Goal: Task Accomplishment & Management: Complete application form

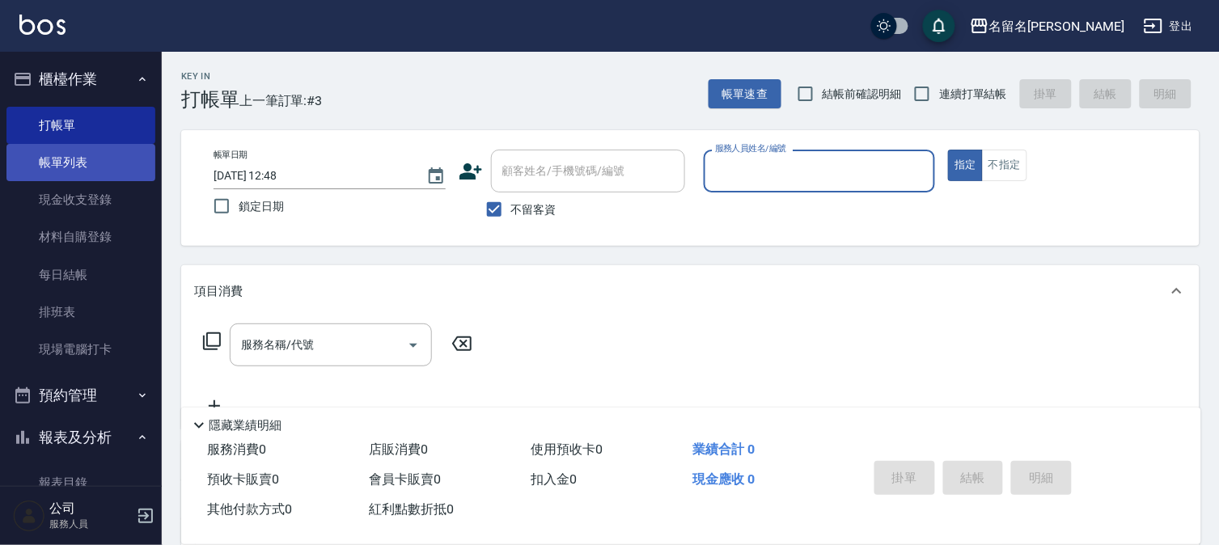
click at [106, 160] on link "帳單列表" at bounding box center [80, 162] width 149 height 37
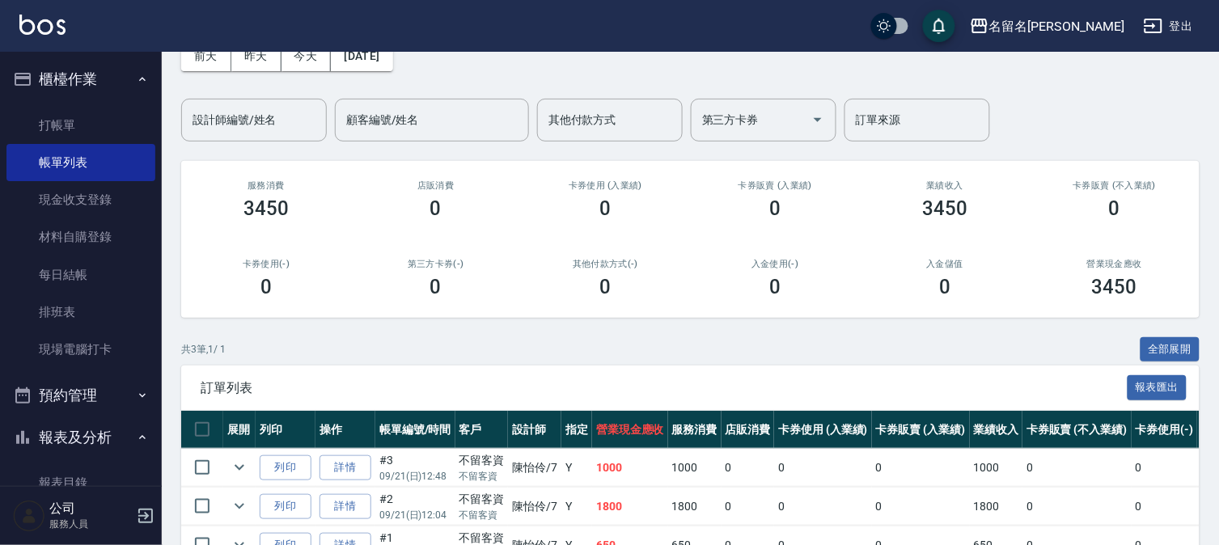
scroll to position [186, 0]
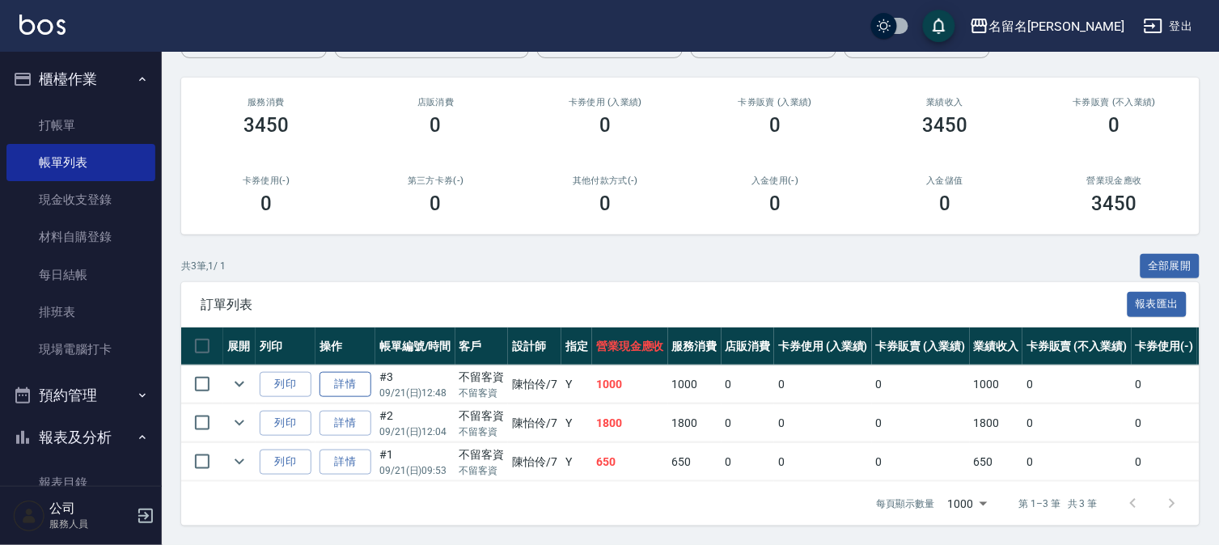
click at [361, 372] on link "詳情" at bounding box center [346, 384] width 52 height 25
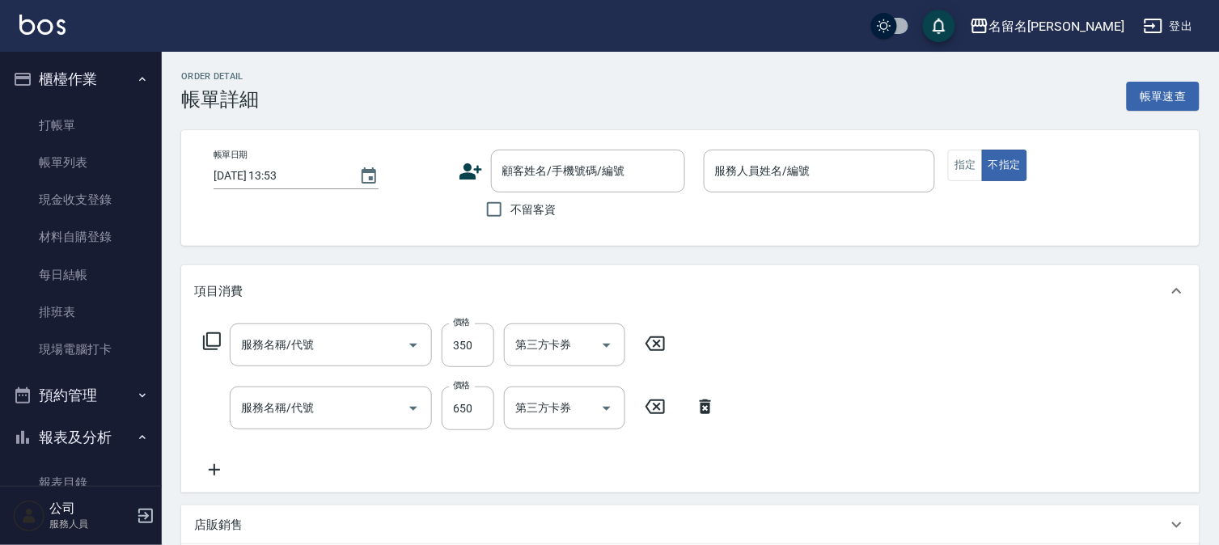
type input "[DATE] 12:48"
checkbox input "true"
type input "陳怡伶-7"
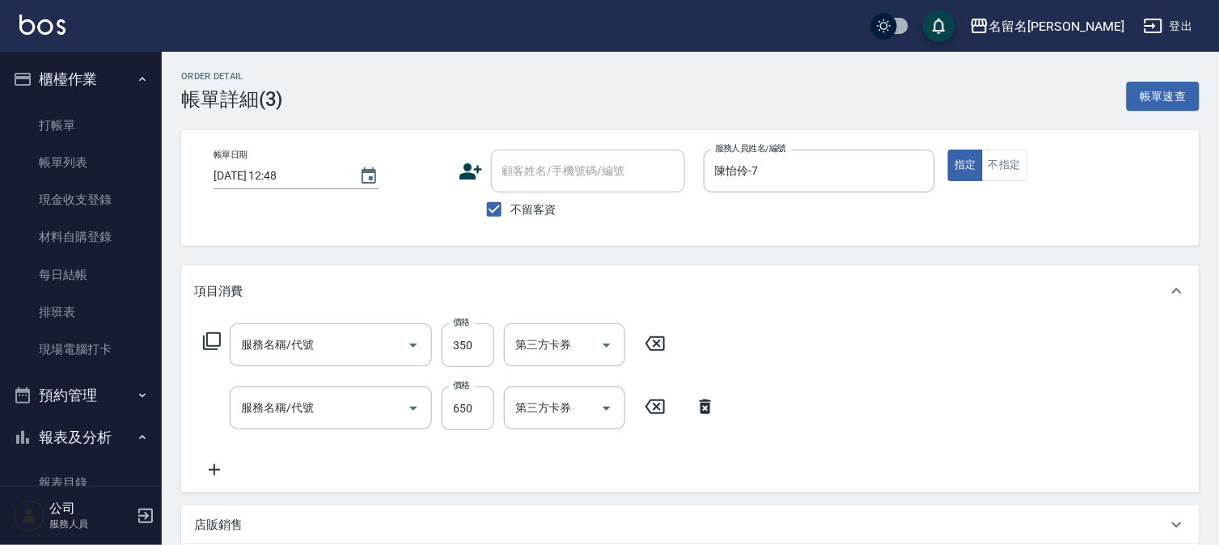
type input "頭皮養護A(527)"
type input "洗+剪(一般)(305)"
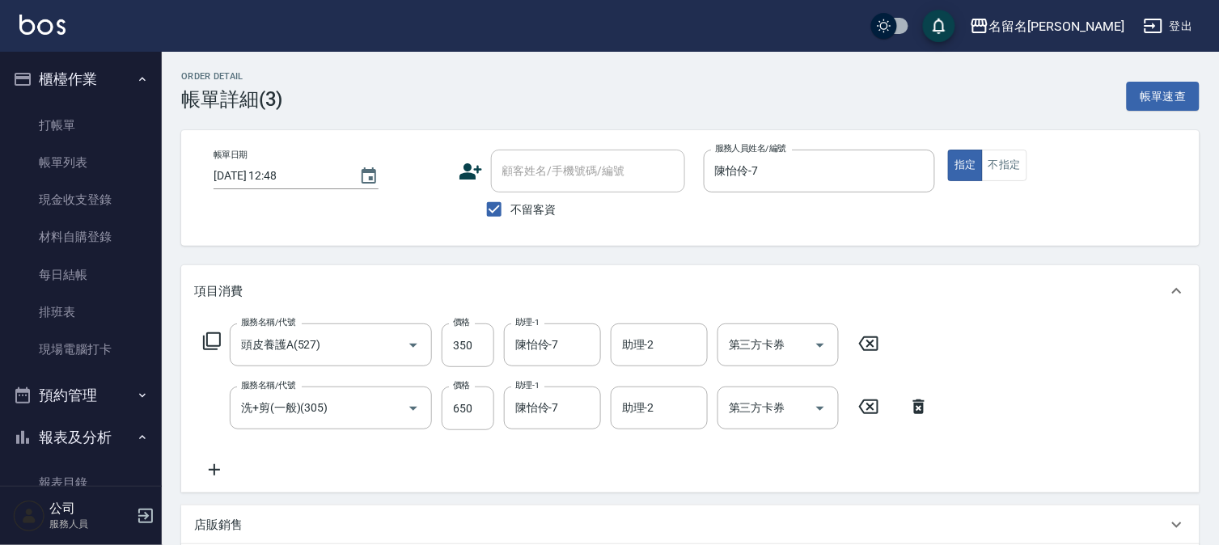
scroll to position [269, 0]
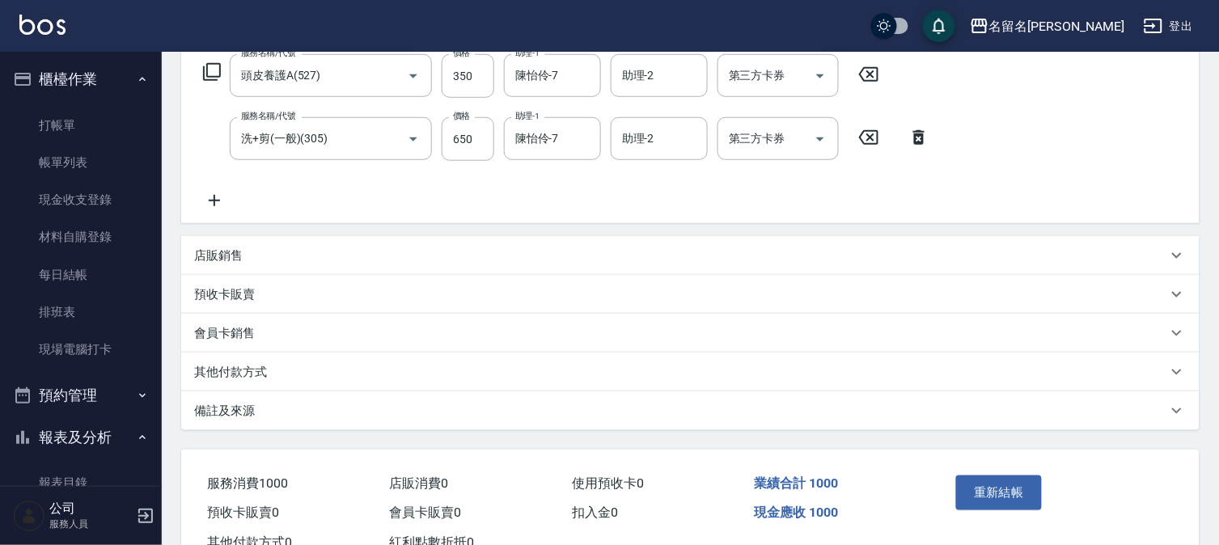
click at [214, 194] on icon at bounding box center [214, 200] width 40 height 19
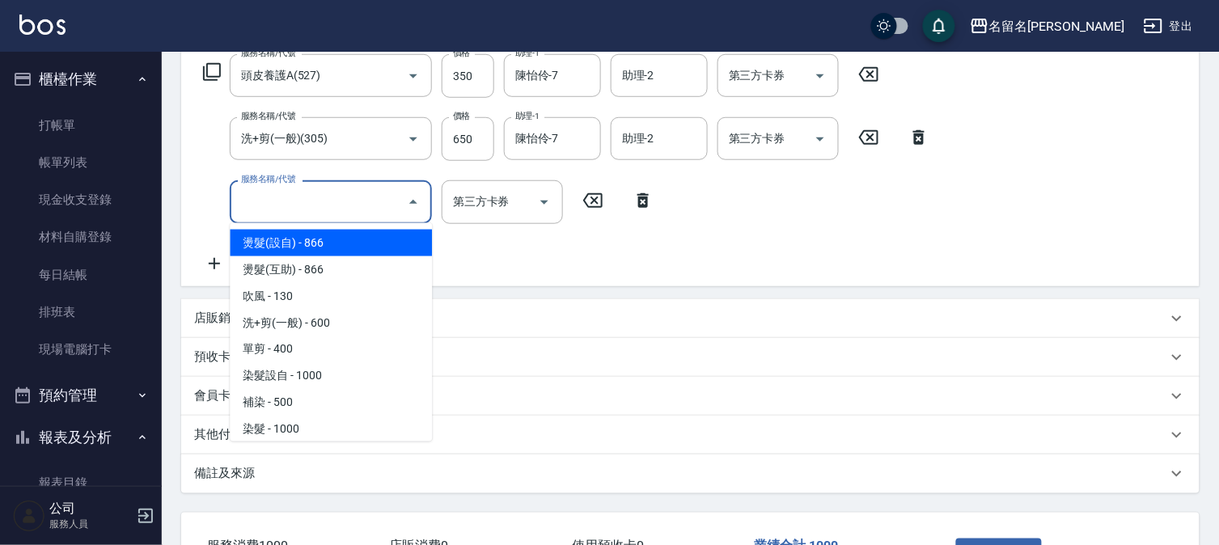
click at [285, 209] on input "服務名稱/代號" at bounding box center [318, 202] width 163 height 28
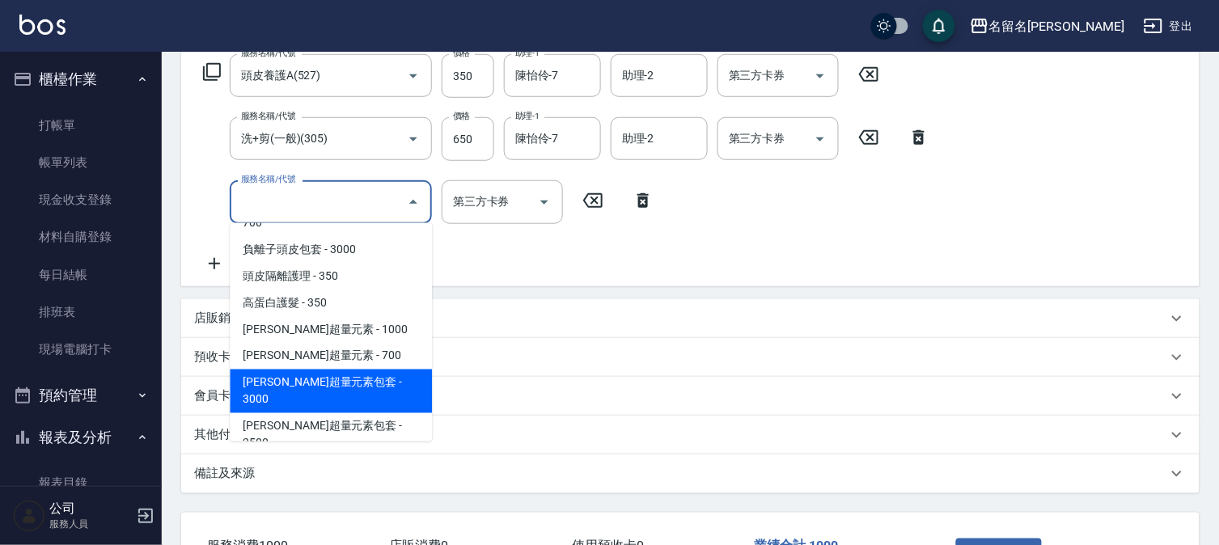
scroll to position [1438, 0]
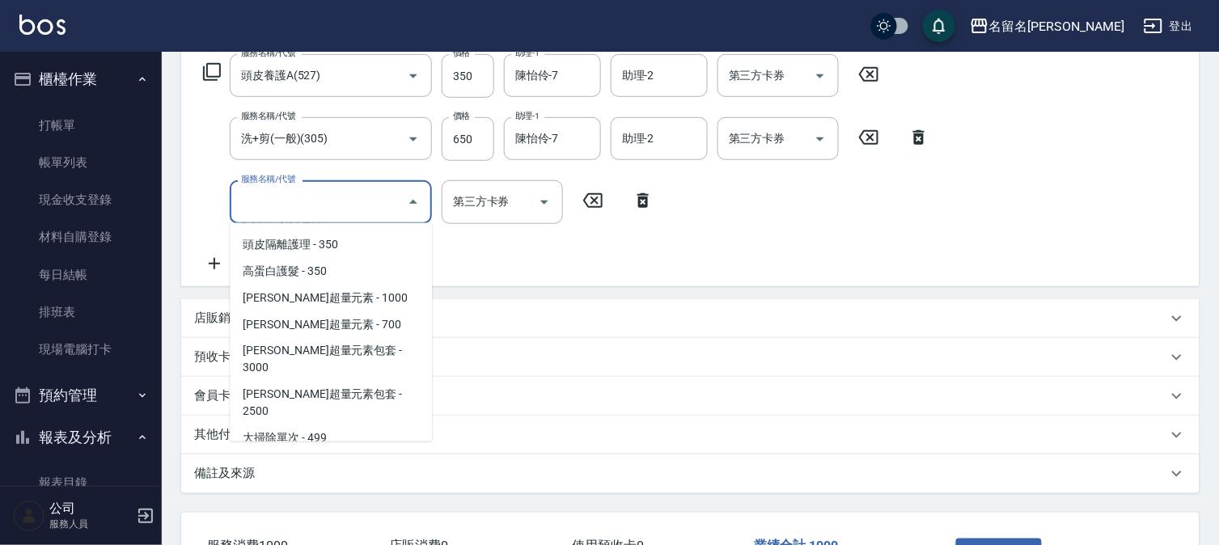
click at [345, 452] on span "黃金髮膜單次 - 499" at bounding box center [331, 465] width 202 height 27
type input "黃金髮膜單次(641)"
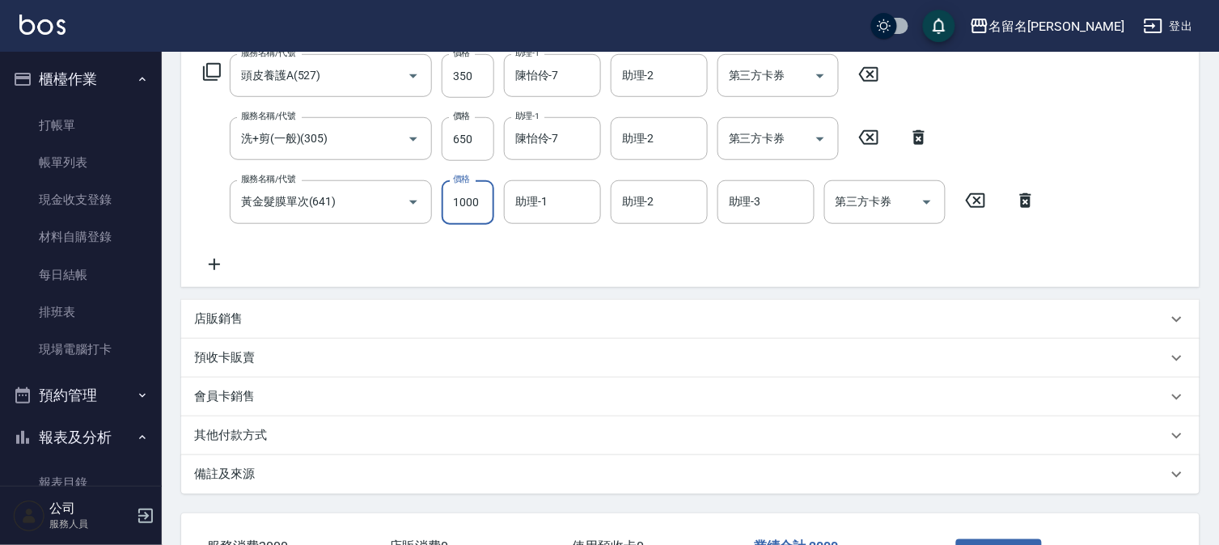
type input "1000"
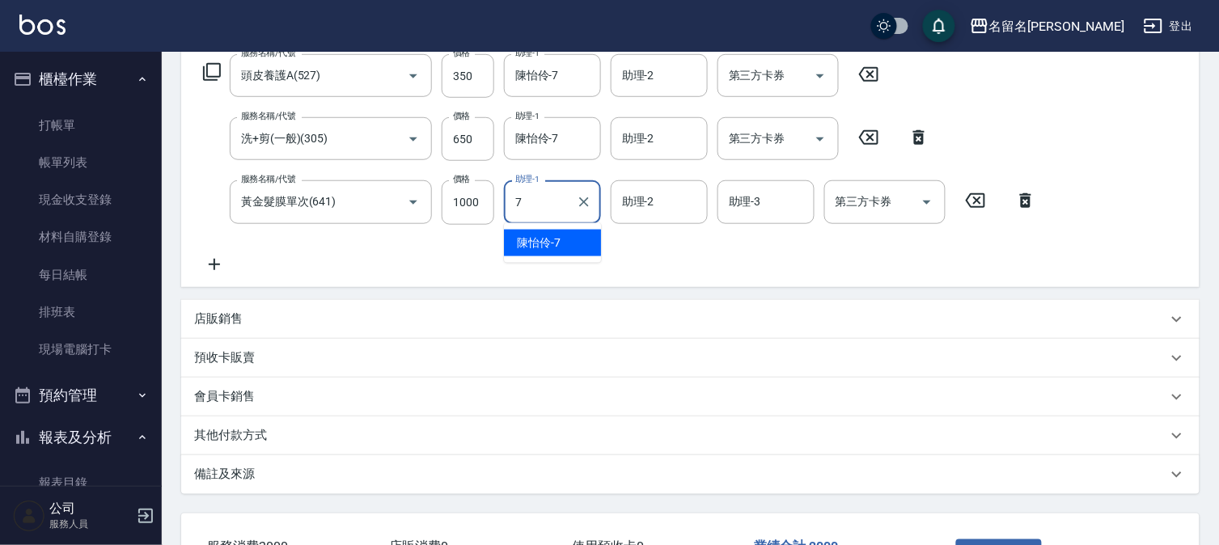
type input "陳怡伶-7"
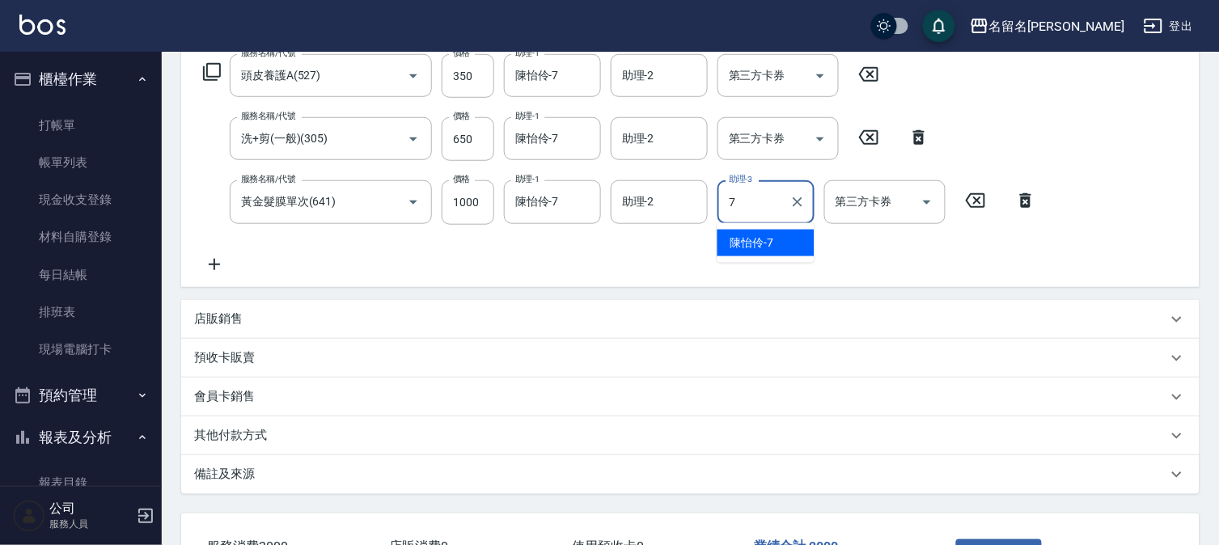
type input "陳怡伶-7"
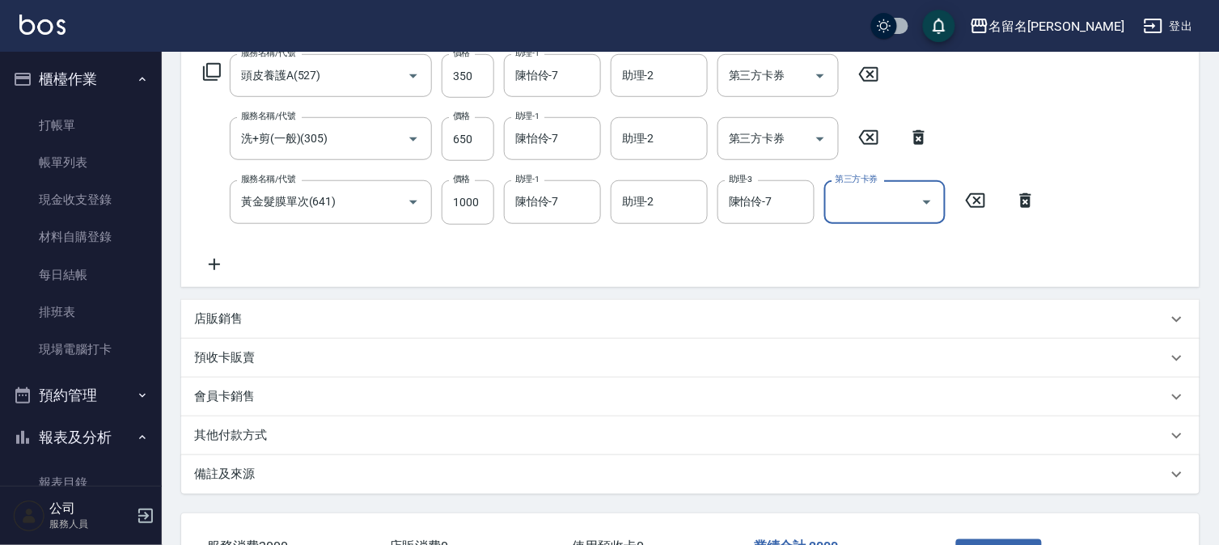
scroll to position [359, 0]
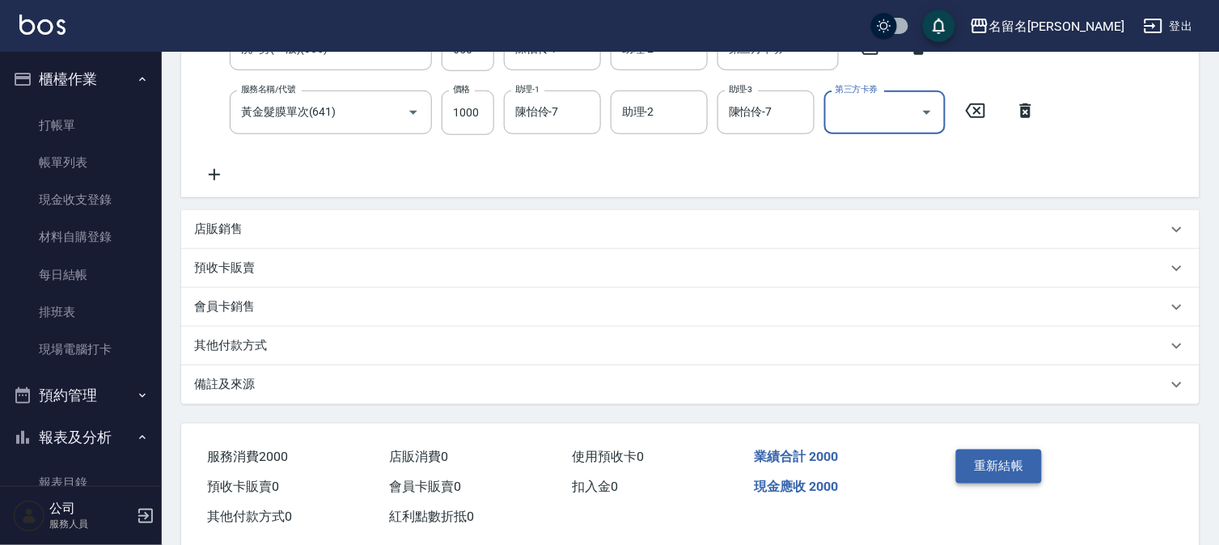
click at [981, 466] on button "重新結帳" at bounding box center [999, 467] width 86 height 34
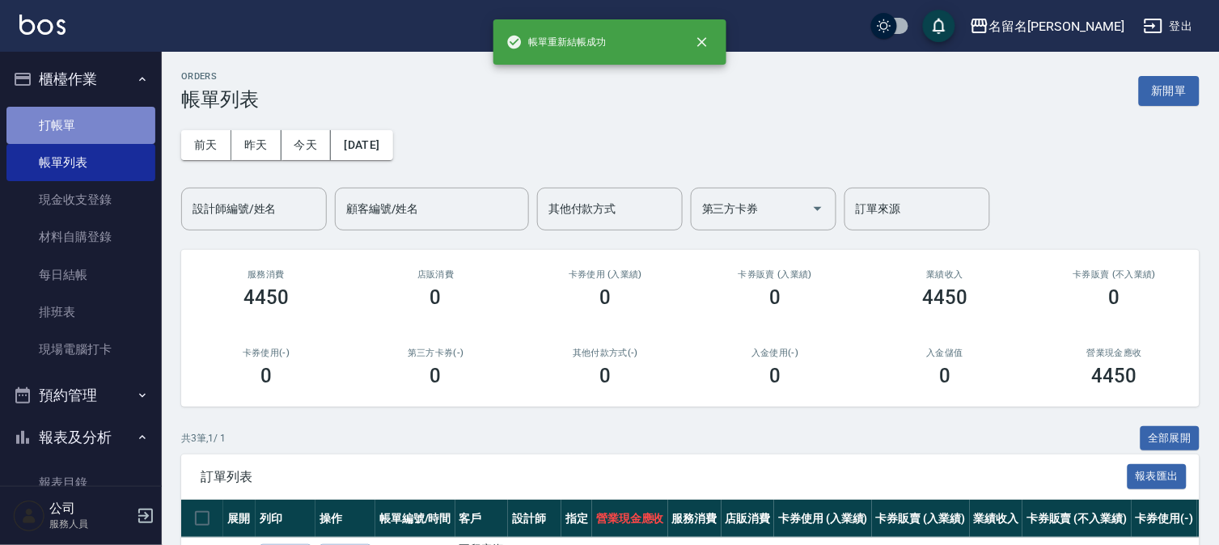
click at [130, 114] on link "打帳單" at bounding box center [80, 125] width 149 height 37
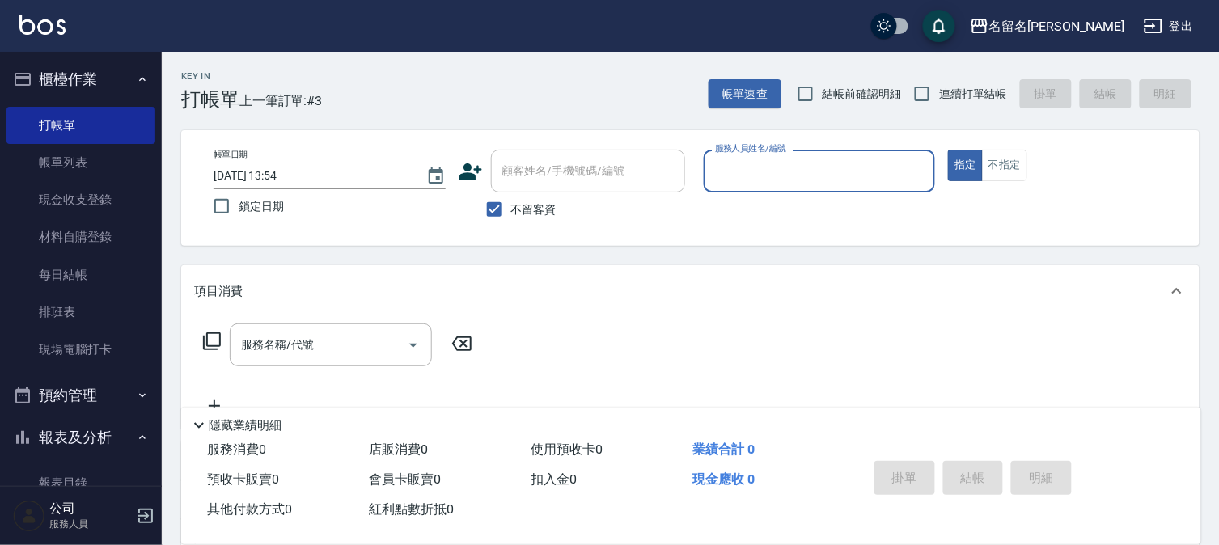
click at [850, 172] on input "服務人員姓名/編號" at bounding box center [820, 171] width 218 height 28
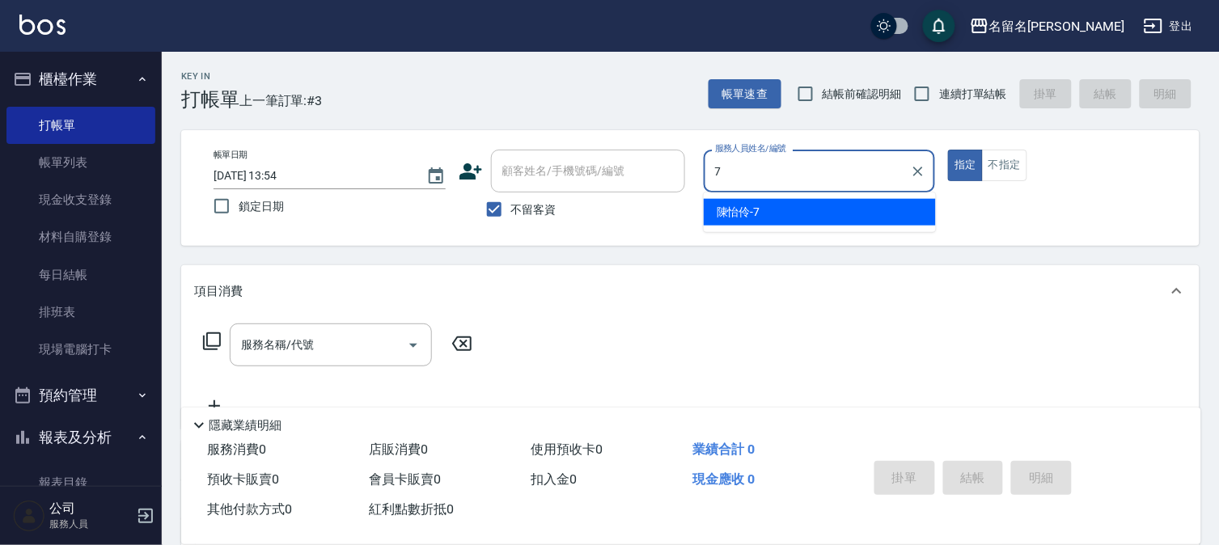
type input "陳怡伶-7"
type button "true"
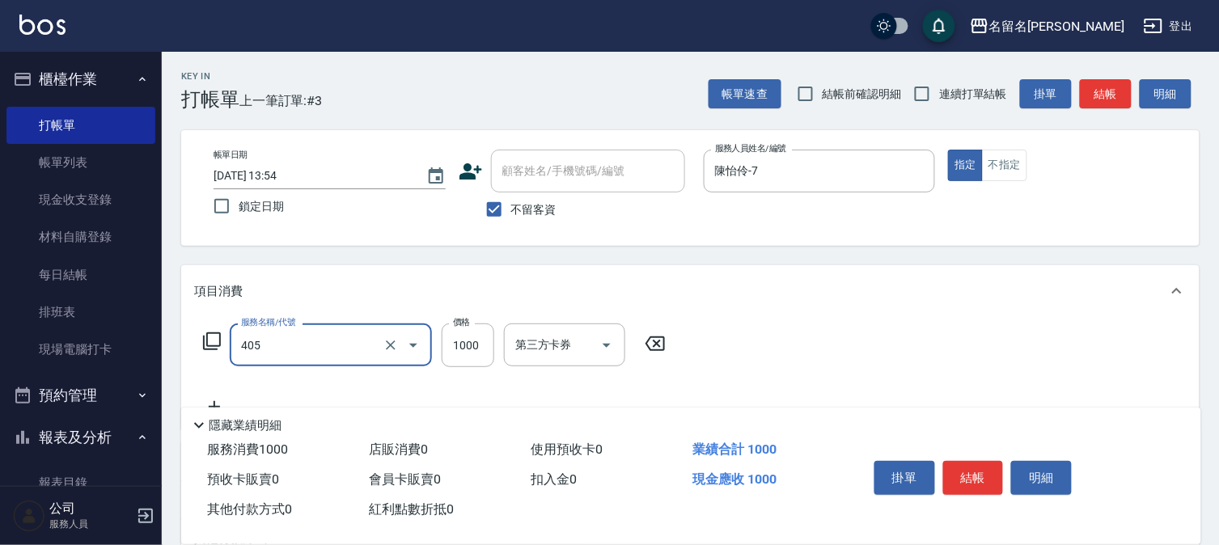
type input "染髮(405)"
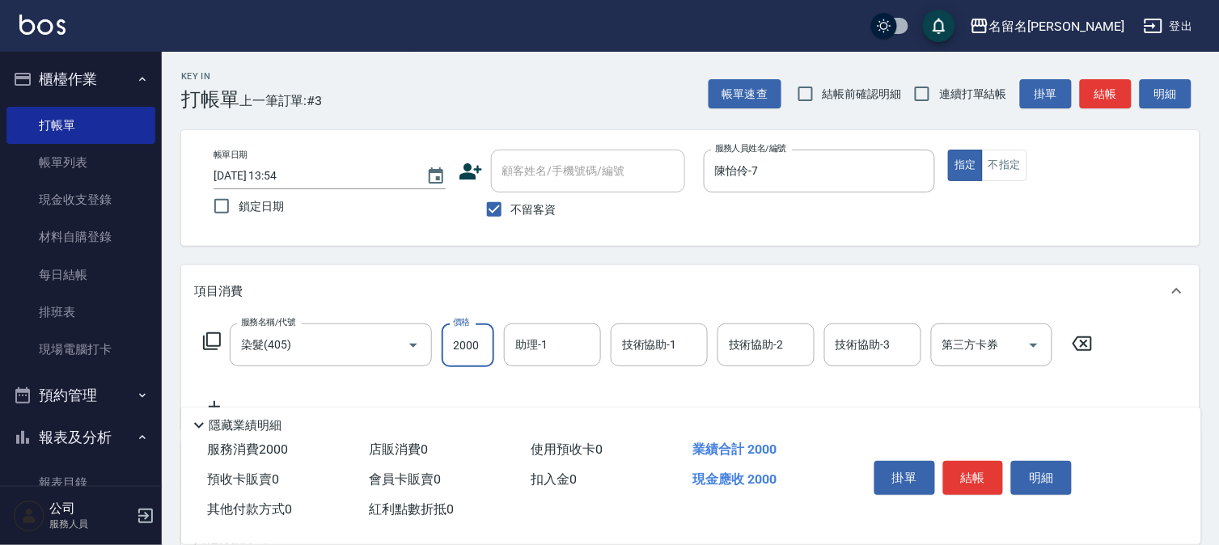
type input "2000"
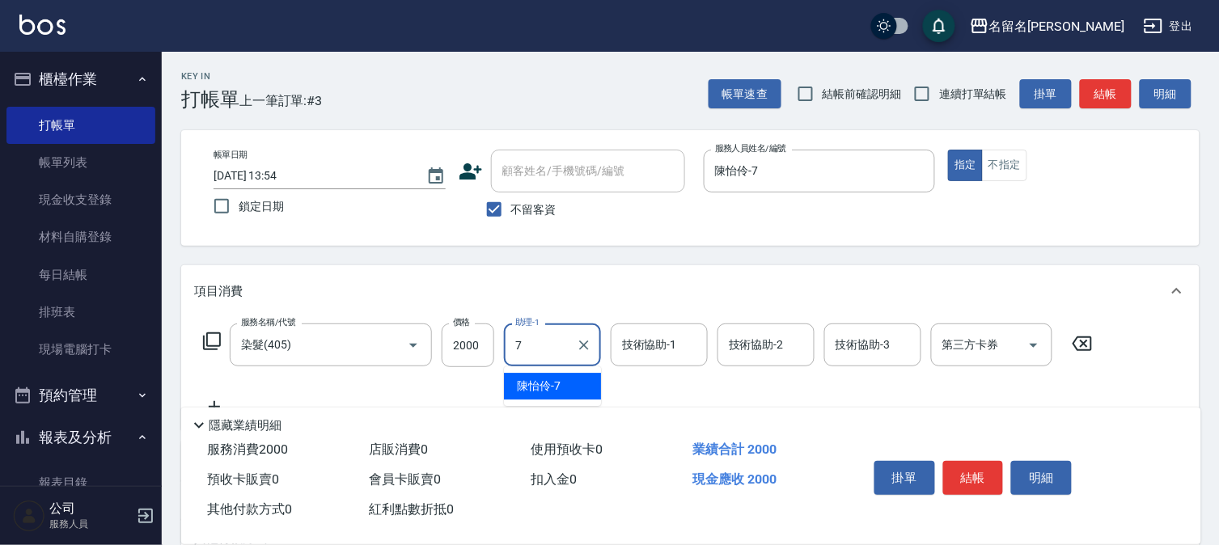
type input "陳怡伶-7"
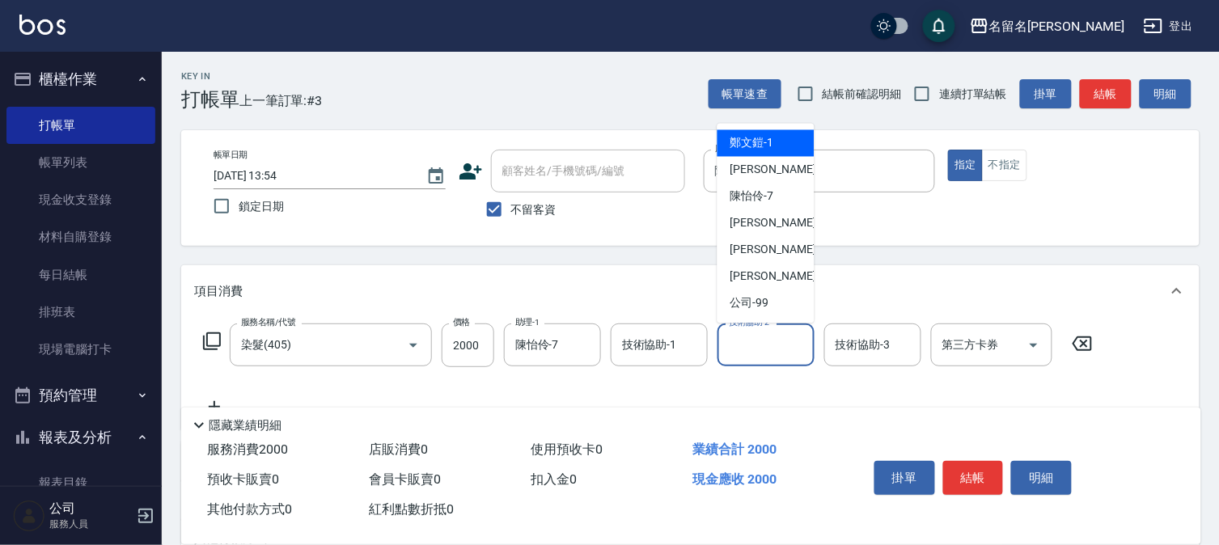
click at [799, 343] on input "技術協助-2" at bounding box center [766, 345] width 83 height 28
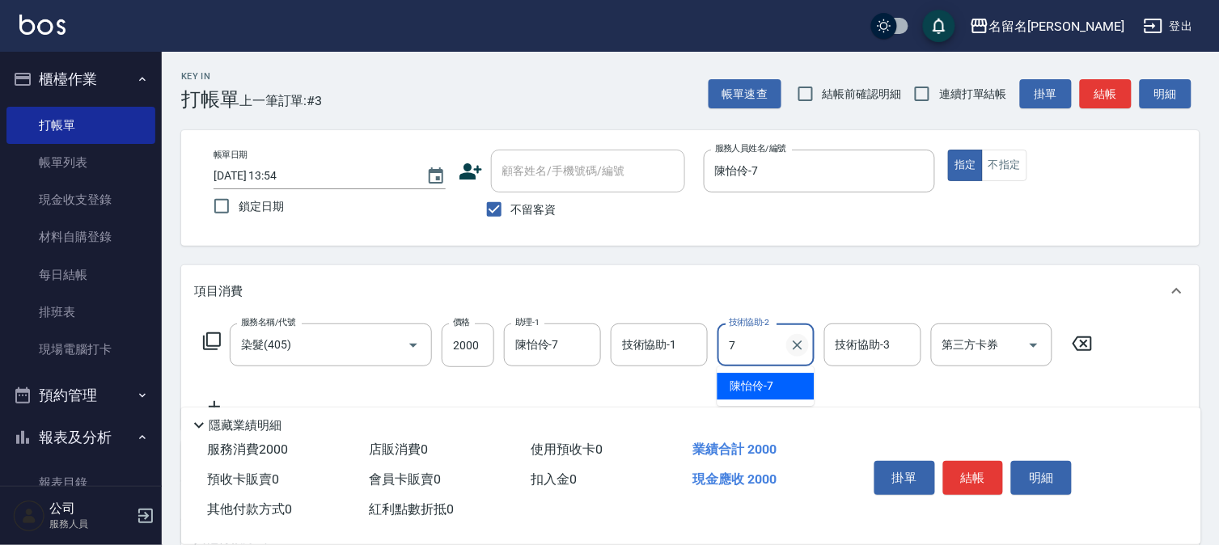
type input "陳怡伶-7"
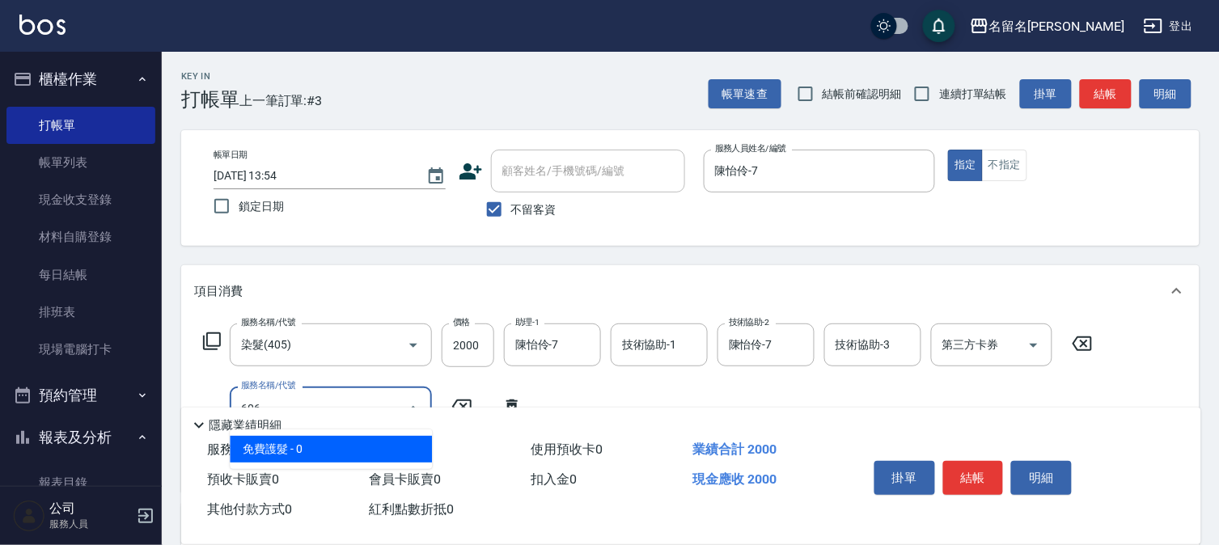
type input "免費護髮(606)"
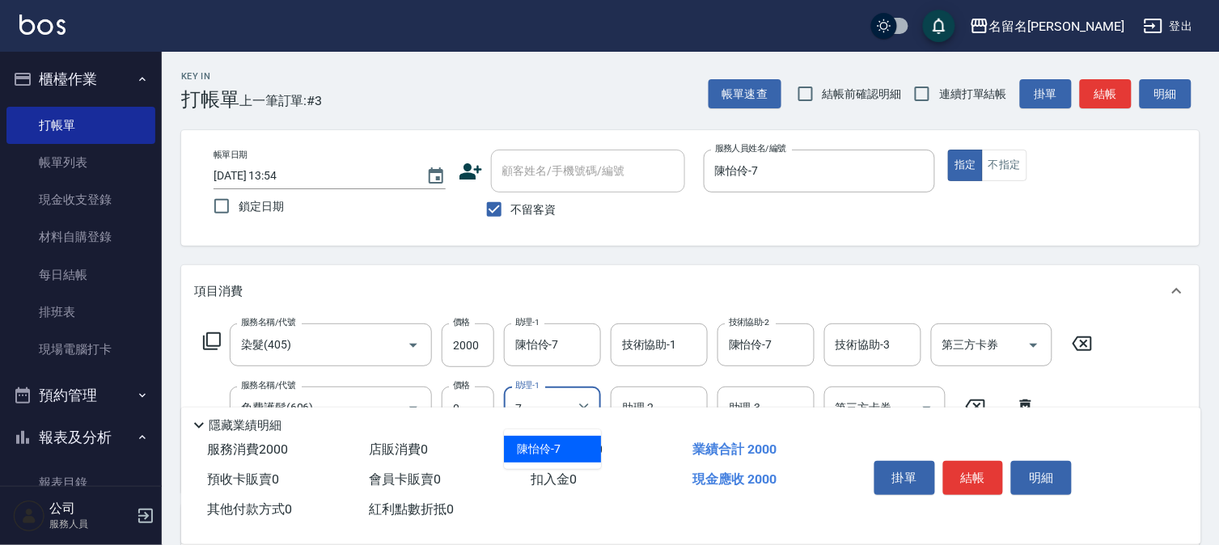
type input "陳怡伶-7"
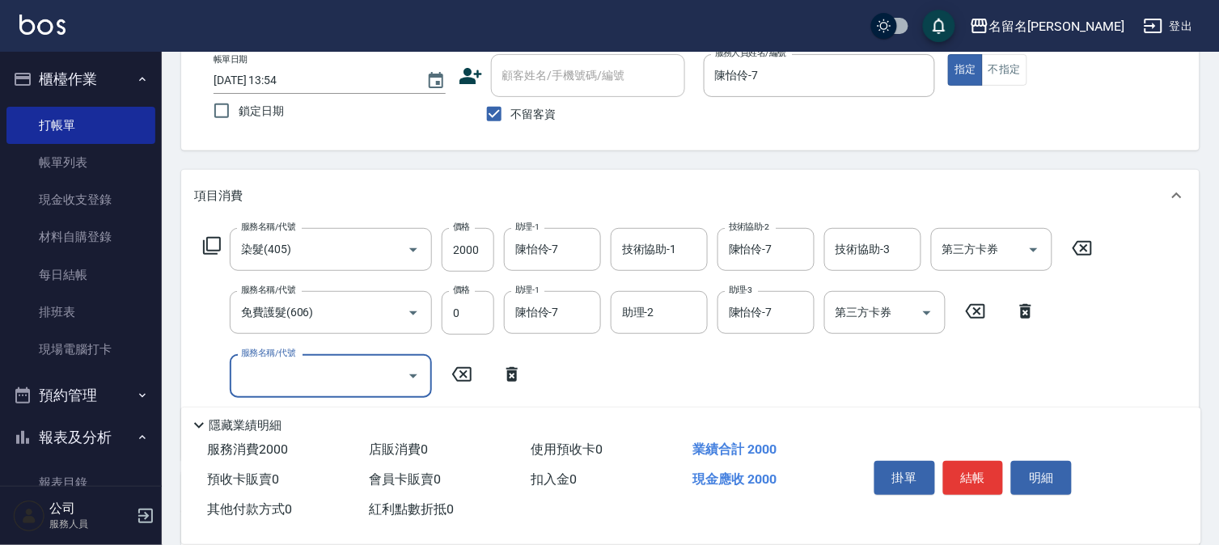
scroll to position [269, 0]
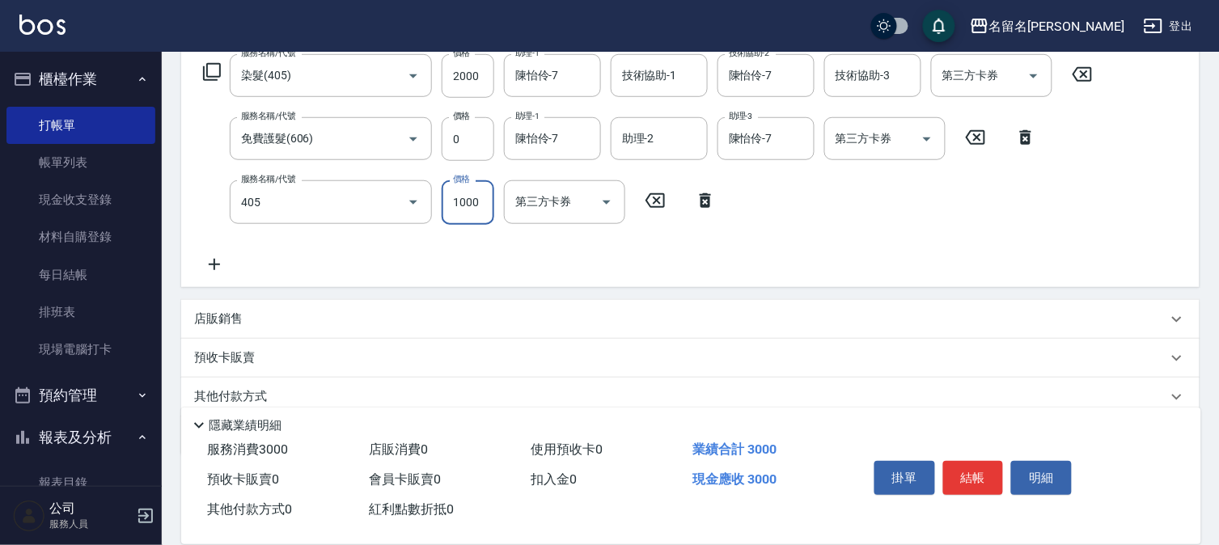
type input "染髮(405)"
type input "2000"
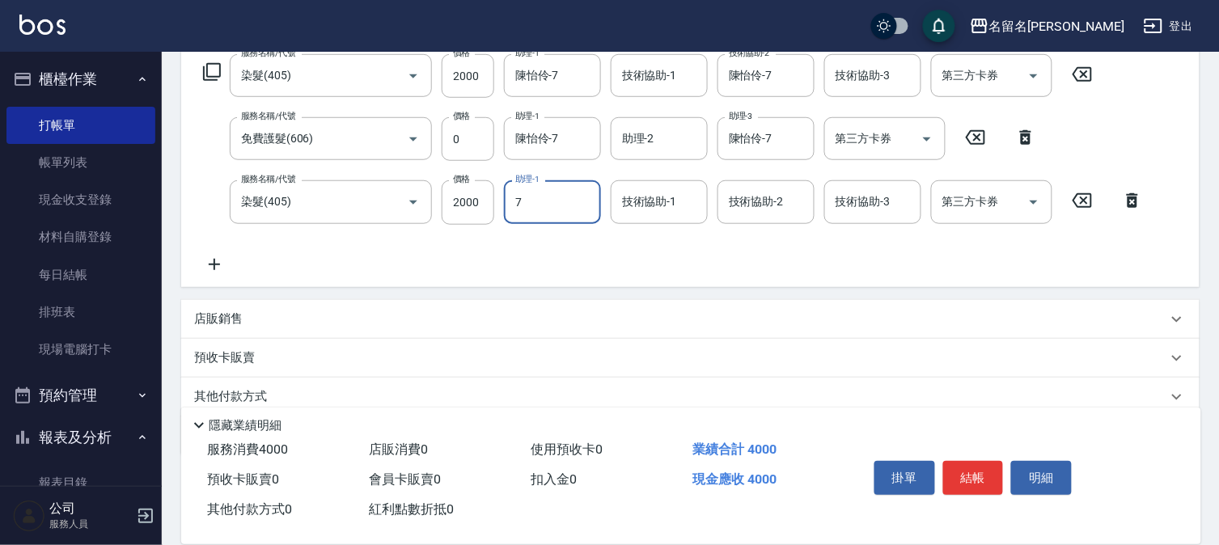
type input "陳怡伶-7"
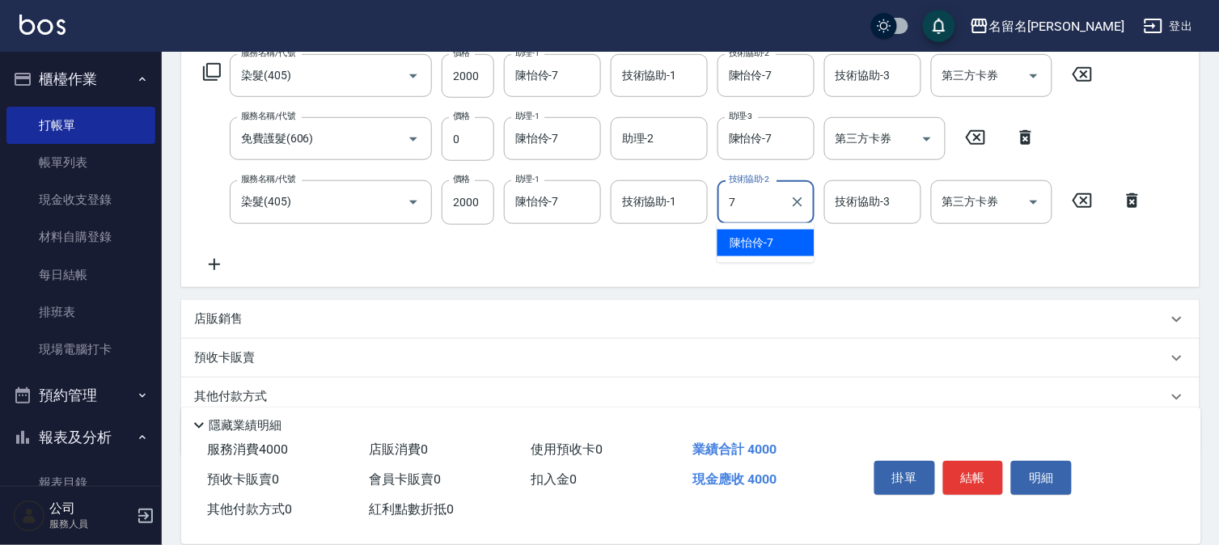
type input "陳怡伶-7"
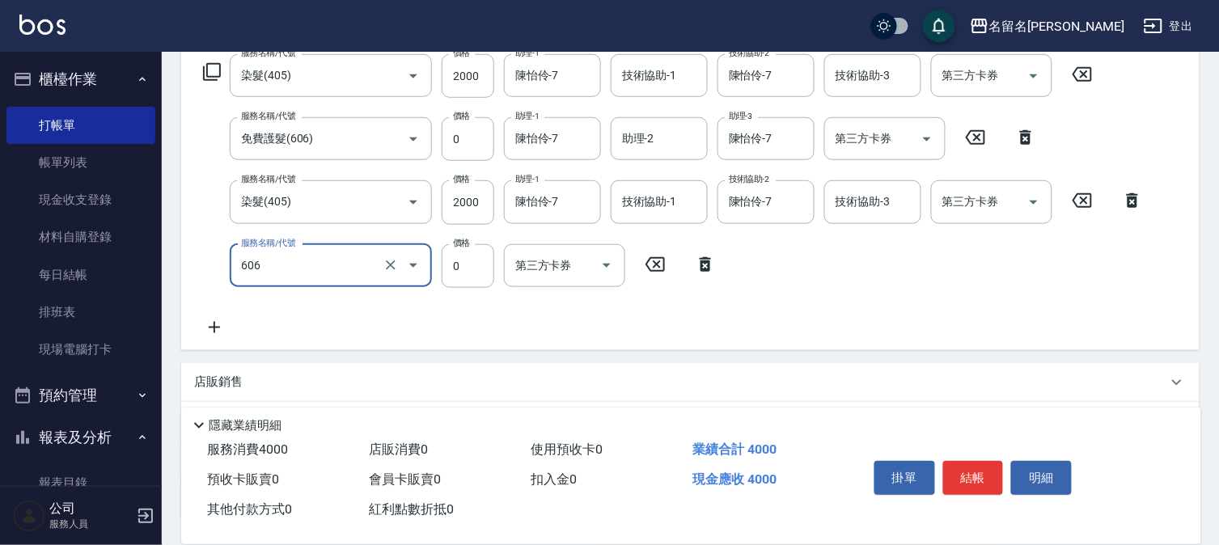
type input "免費護髮(606)"
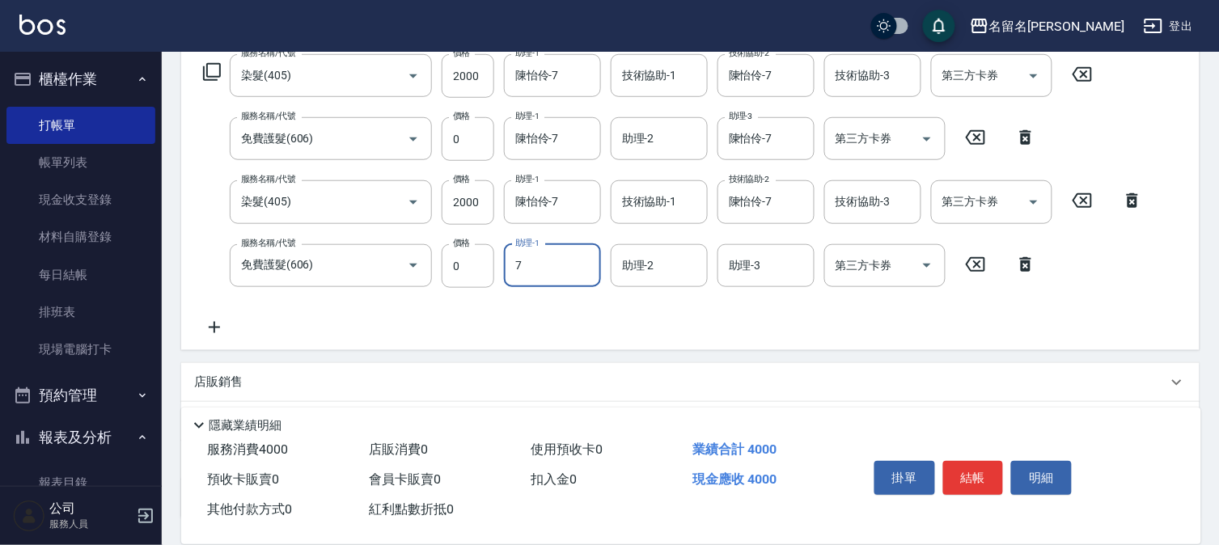
type input "陳怡伶-7"
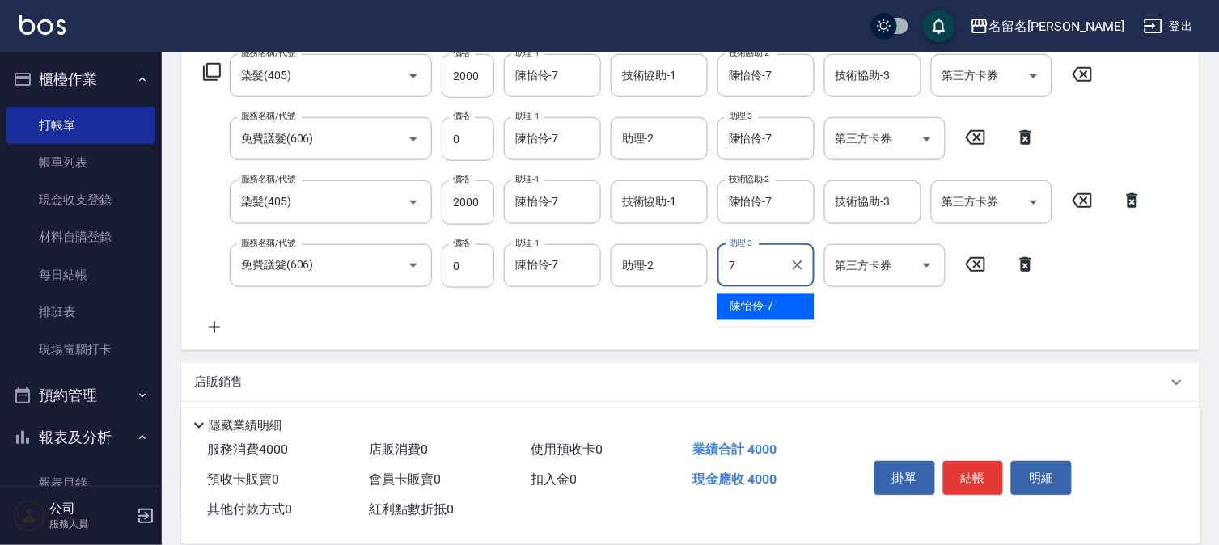
type input "陳怡伶-7"
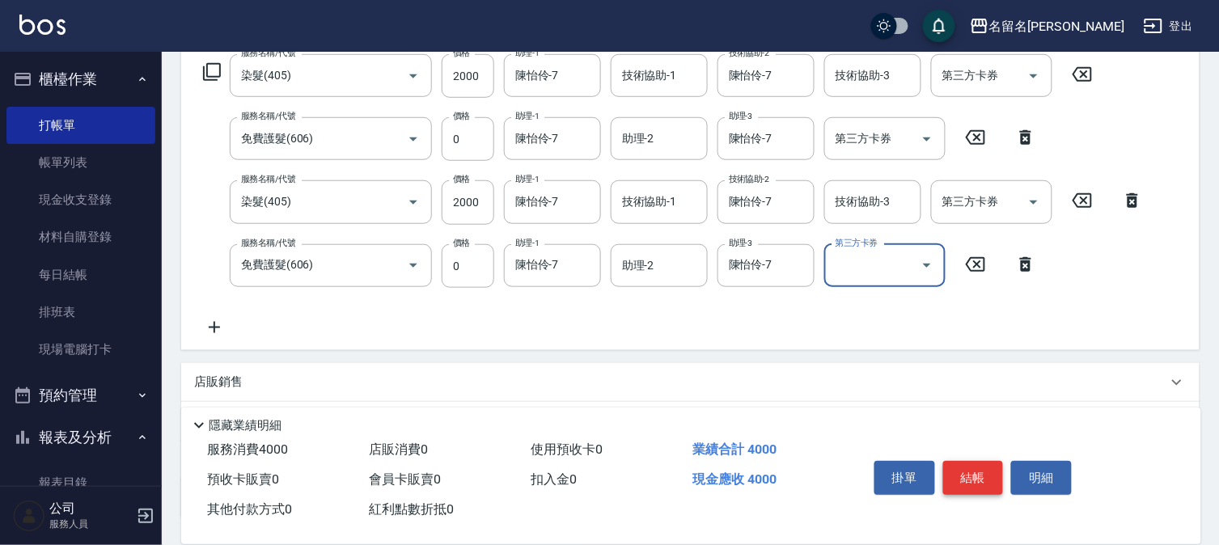
click at [980, 468] on button "結帳" at bounding box center [973, 478] width 61 height 34
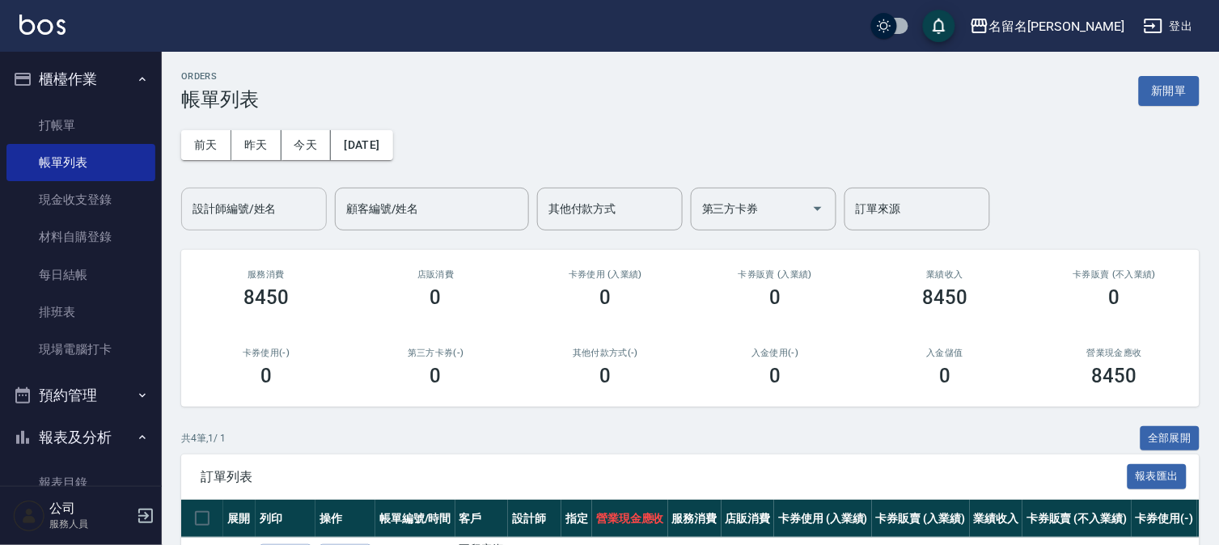
click at [243, 209] on input "設計師編號/姓名" at bounding box center [254, 209] width 131 height 28
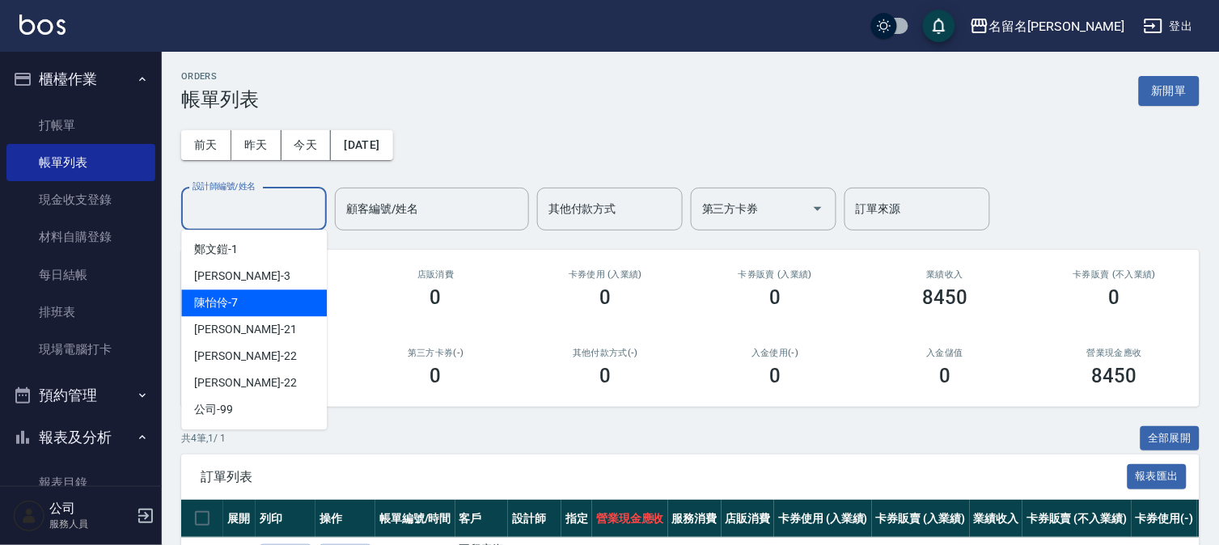
click at [296, 307] on div "陳怡伶 -7" at bounding box center [254, 303] width 146 height 27
type input "陳怡伶-7"
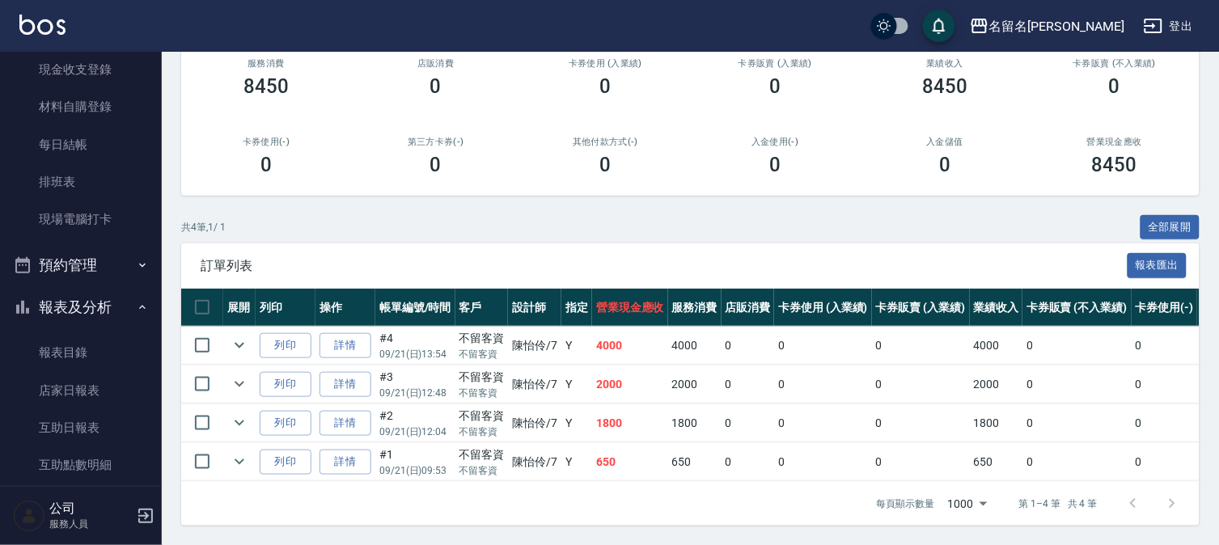
scroll to position [269, 0]
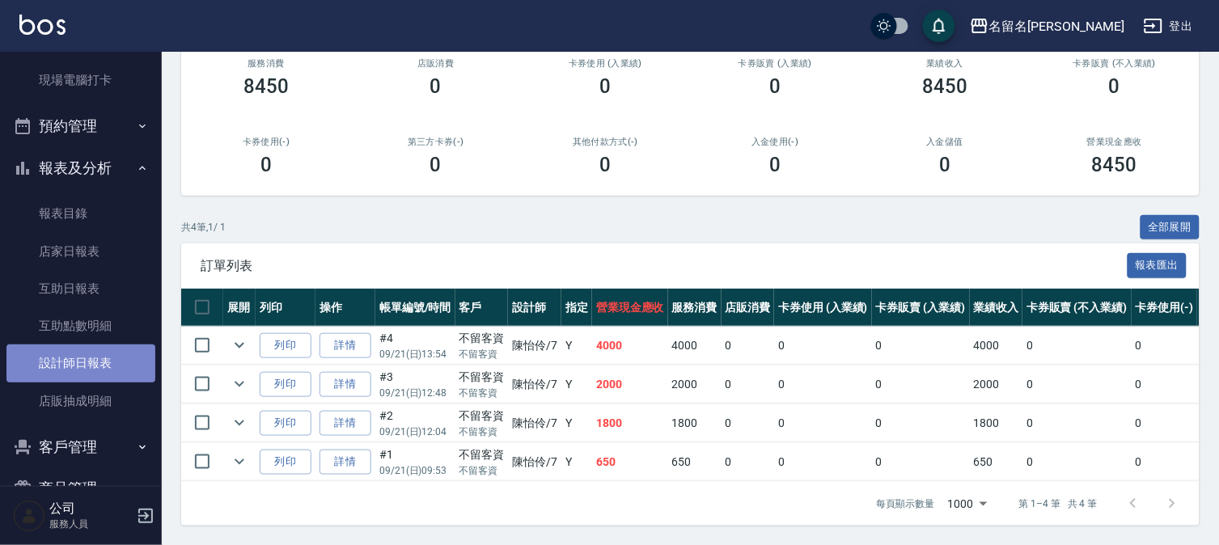
click at [89, 354] on link "設計師日報表" at bounding box center [80, 363] width 149 height 37
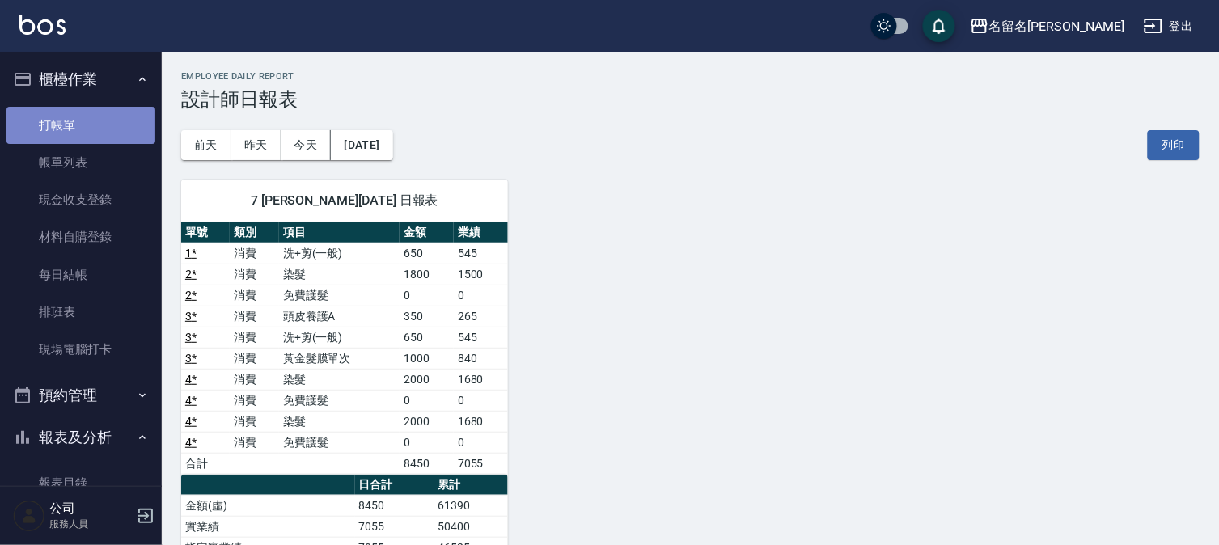
click at [102, 130] on link "打帳單" at bounding box center [80, 125] width 149 height 37
